Goal: Information Seeking & Learning: Find specific fact

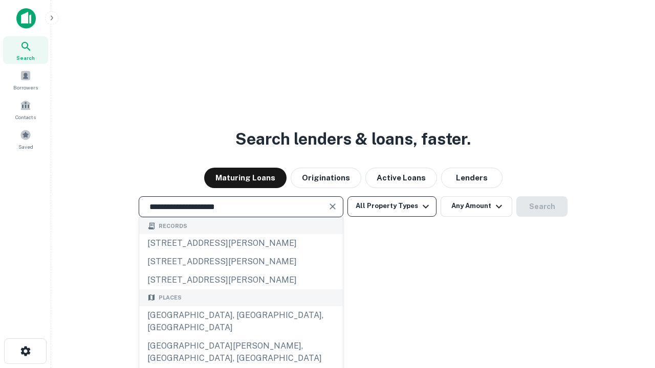
click at [241, 337] on div "Santa Monica, CA, USA" at bounding box center [241, 322] width 204 height 31
click at [392, 206] on button "All Property Types" at bounding box center [391, 207] width 89 height 20
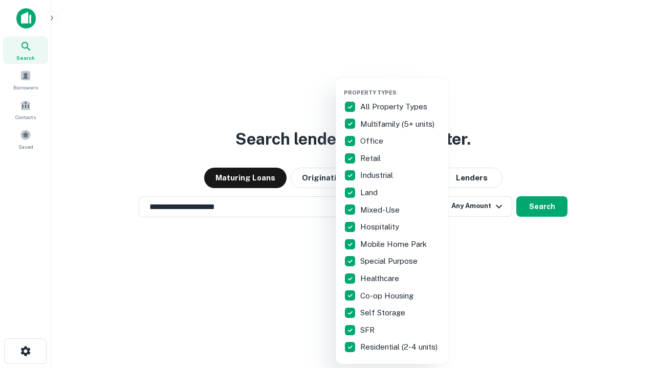
type input "**********"
click at [400, 86] on button "button" at bounding box center [400, 86] width 113 height 1
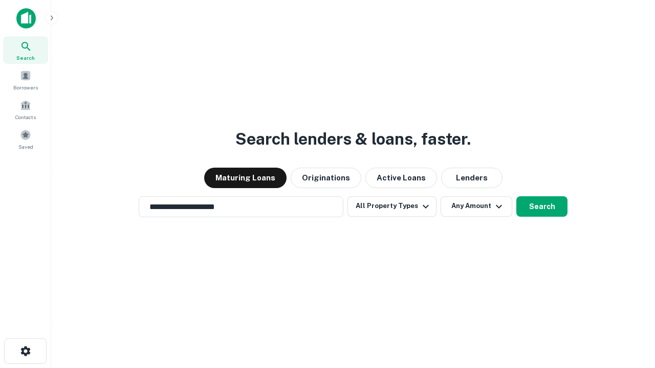
scroll to position [16, 0]
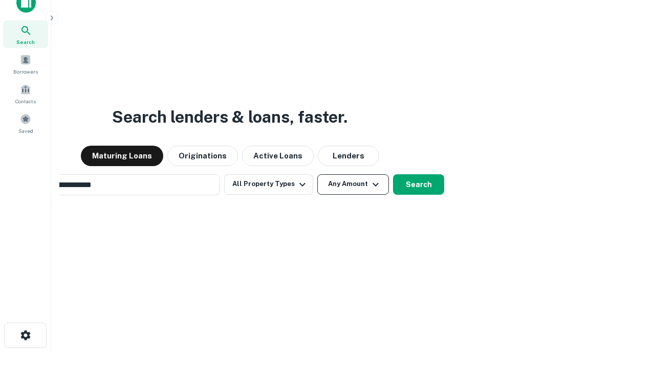
click at [317, 175] on button "Any Amount" at bounding box center [353, 185] width 72 height 20
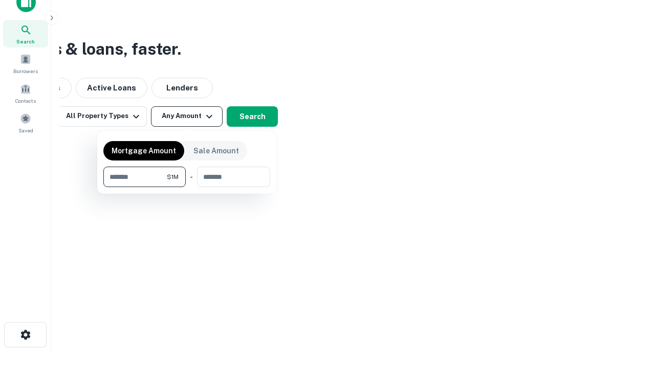
type input "*******"
click at [187, 187] on button "button" at bounding box center [186, 187] width 167 height 1
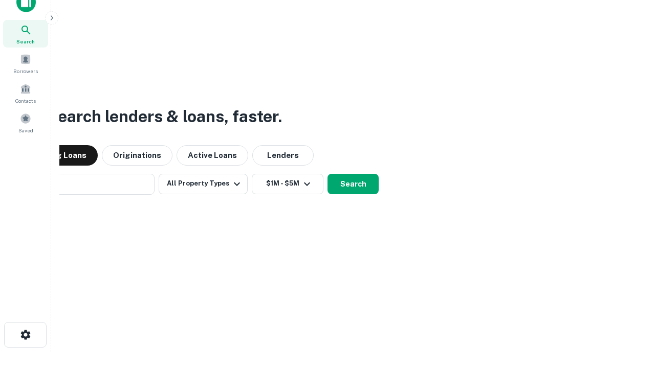
scroll to position [16, 0]
click at [328, 175] on button "Search" at bounding box center [353, 185] width 51 height 20
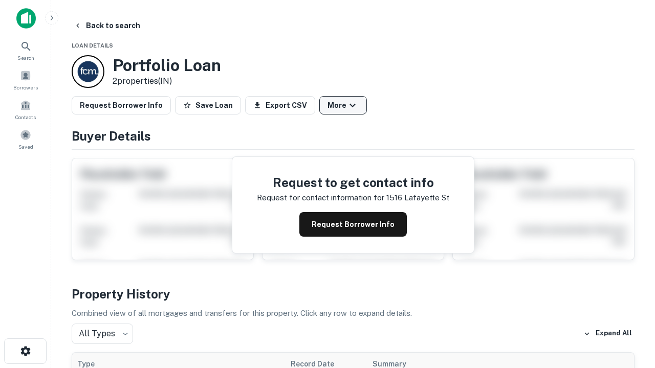
click at [343, 105] on button "More" at bounding box center [343, 105] width 48 height 18
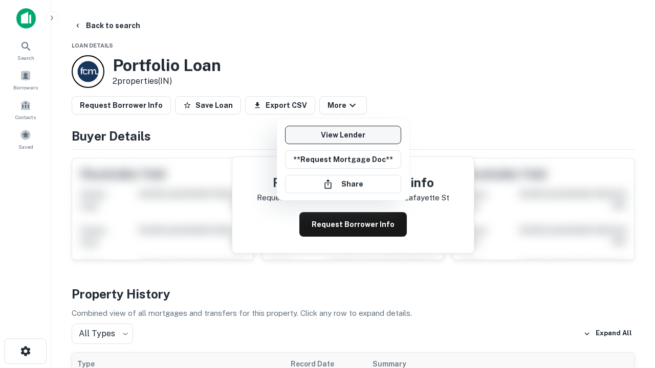
click at [343, 135] on link "View Lender" at bounding box center [343, 135] width 116 height 18
